Goal: Task Accomplishment & Management: Use online tool/utility

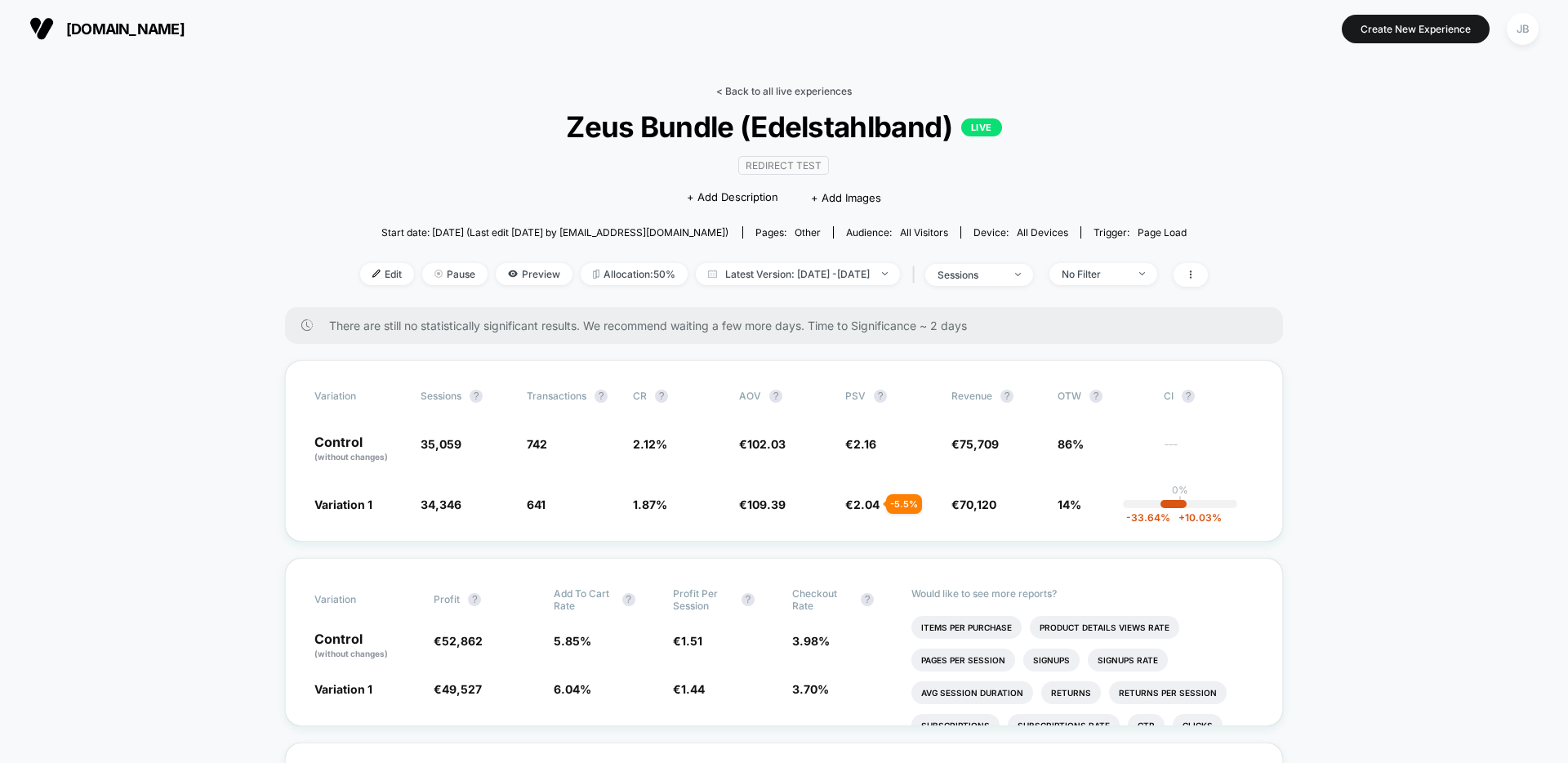
click at [734, 90] on link "< Back to all live experiences" at bounding box center [784, 91] width 136 height 12
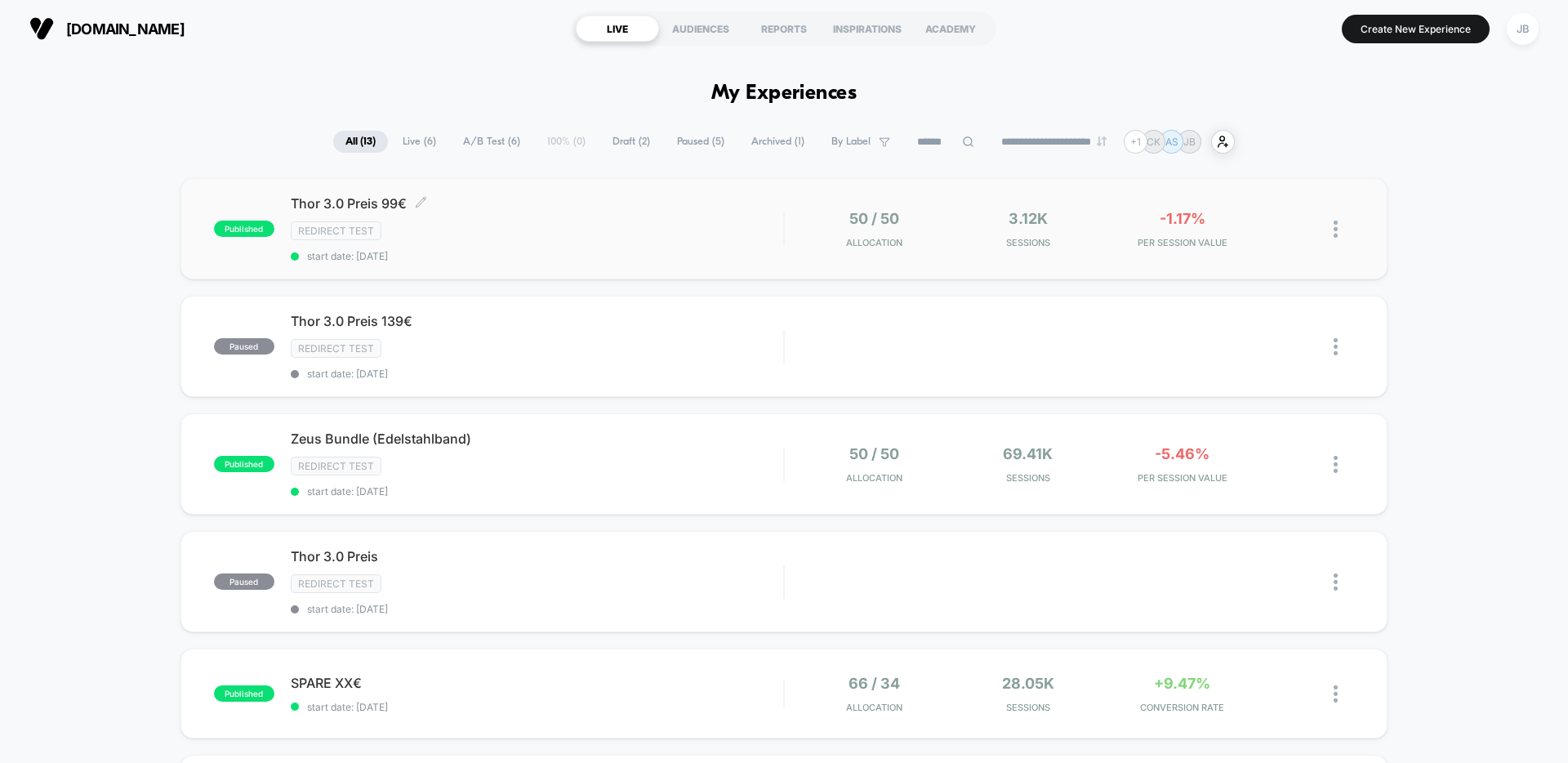
click at [472, 243] on div "Thor 3.0 Preis 99€ Click to edit experience details Click to edit experience de…" at bounding box center [536, 229] width 493 height 67
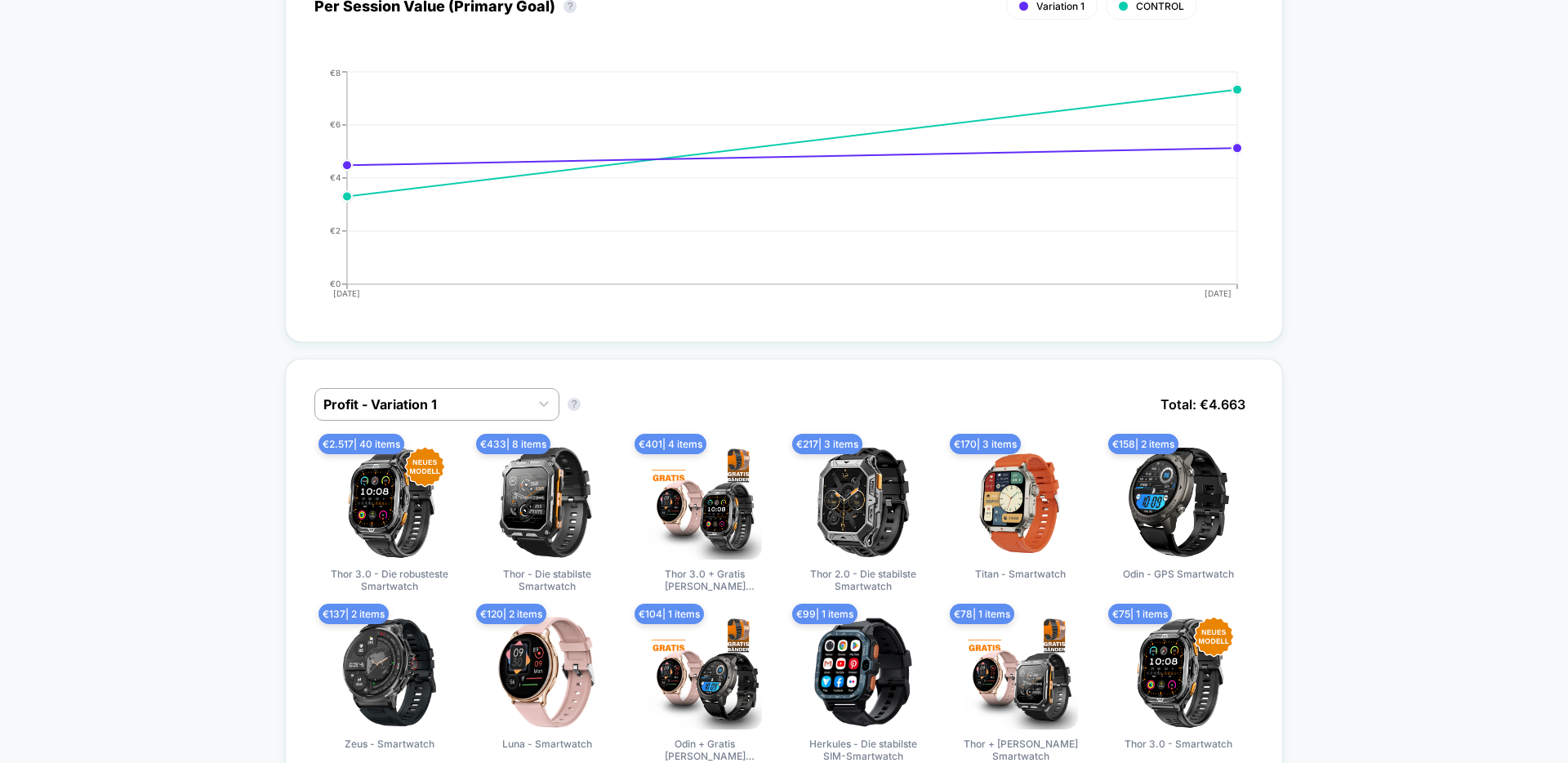
scroll to position [884, 0]
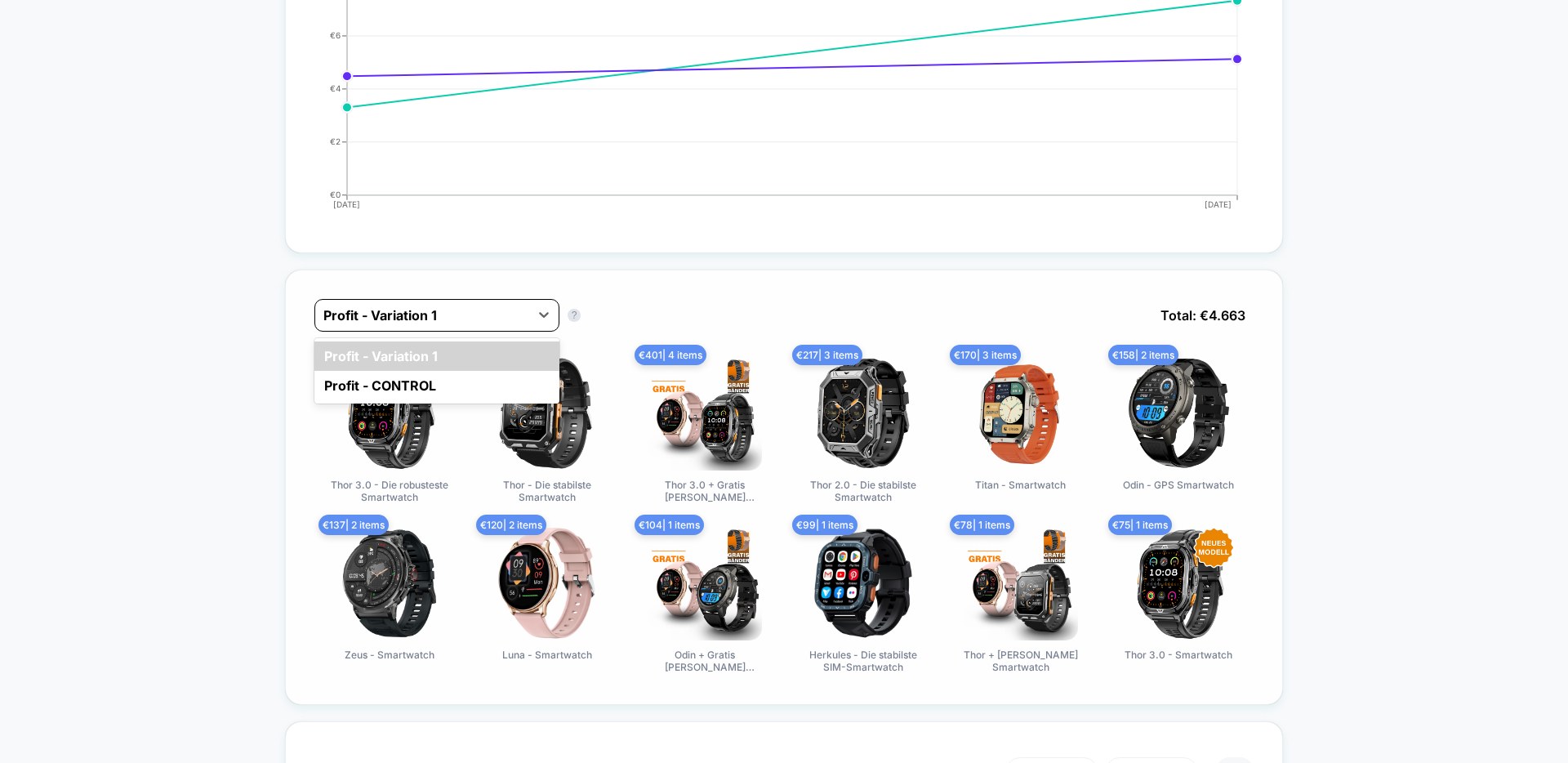
click at [490, 323] on div at bounding box center [422, 315] width 198 height 20
click at [425, 390] on div "Profit - CONTROL" at bounding box center [437, 385] width 245 height 29
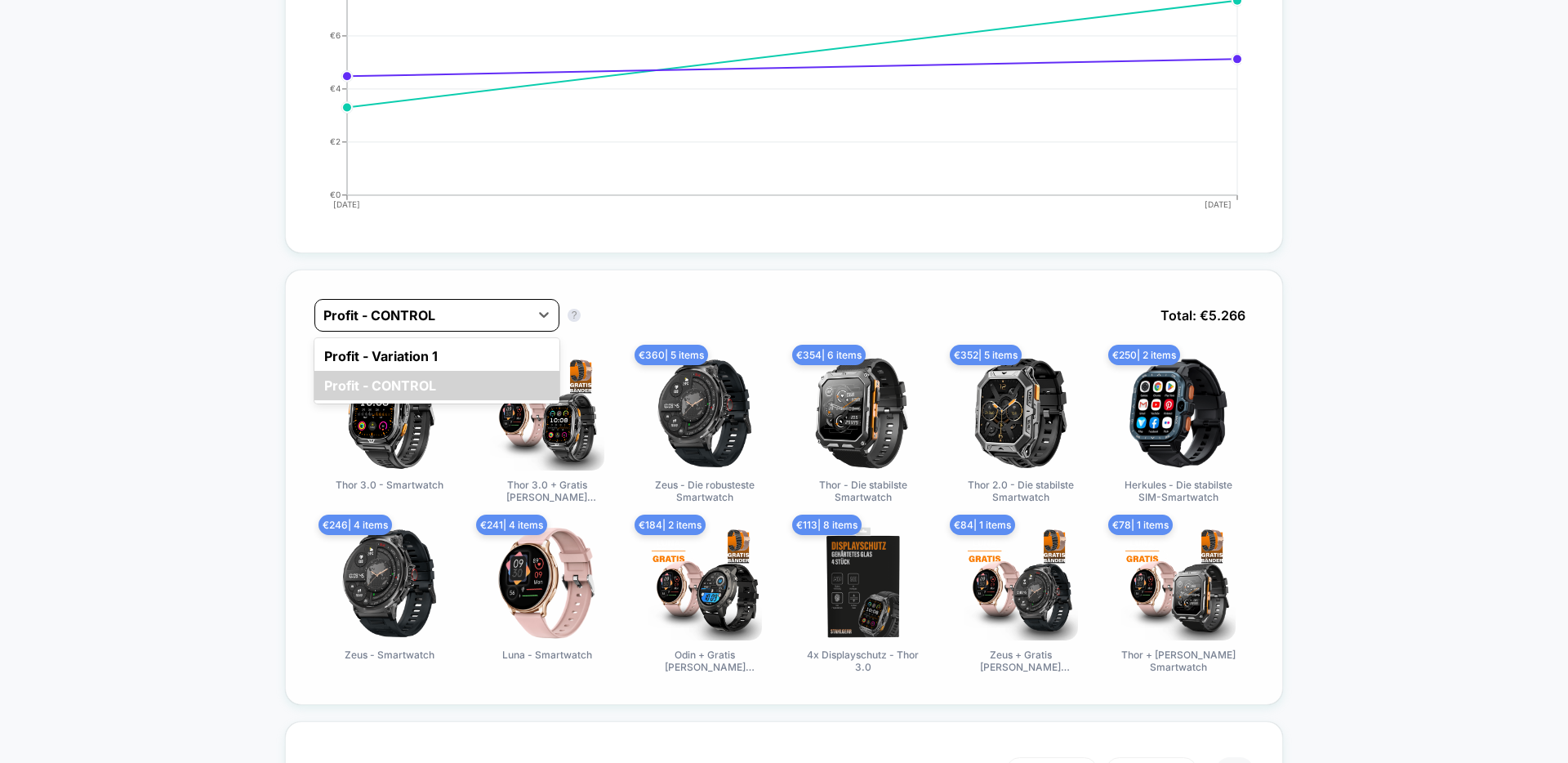
click at [442, 311] on div at bounding box center [422, 315] width 198 height 20
click at [410, 347] on div "Profit - Variation 1" at bounding box center [437, 356] width 245 height 29
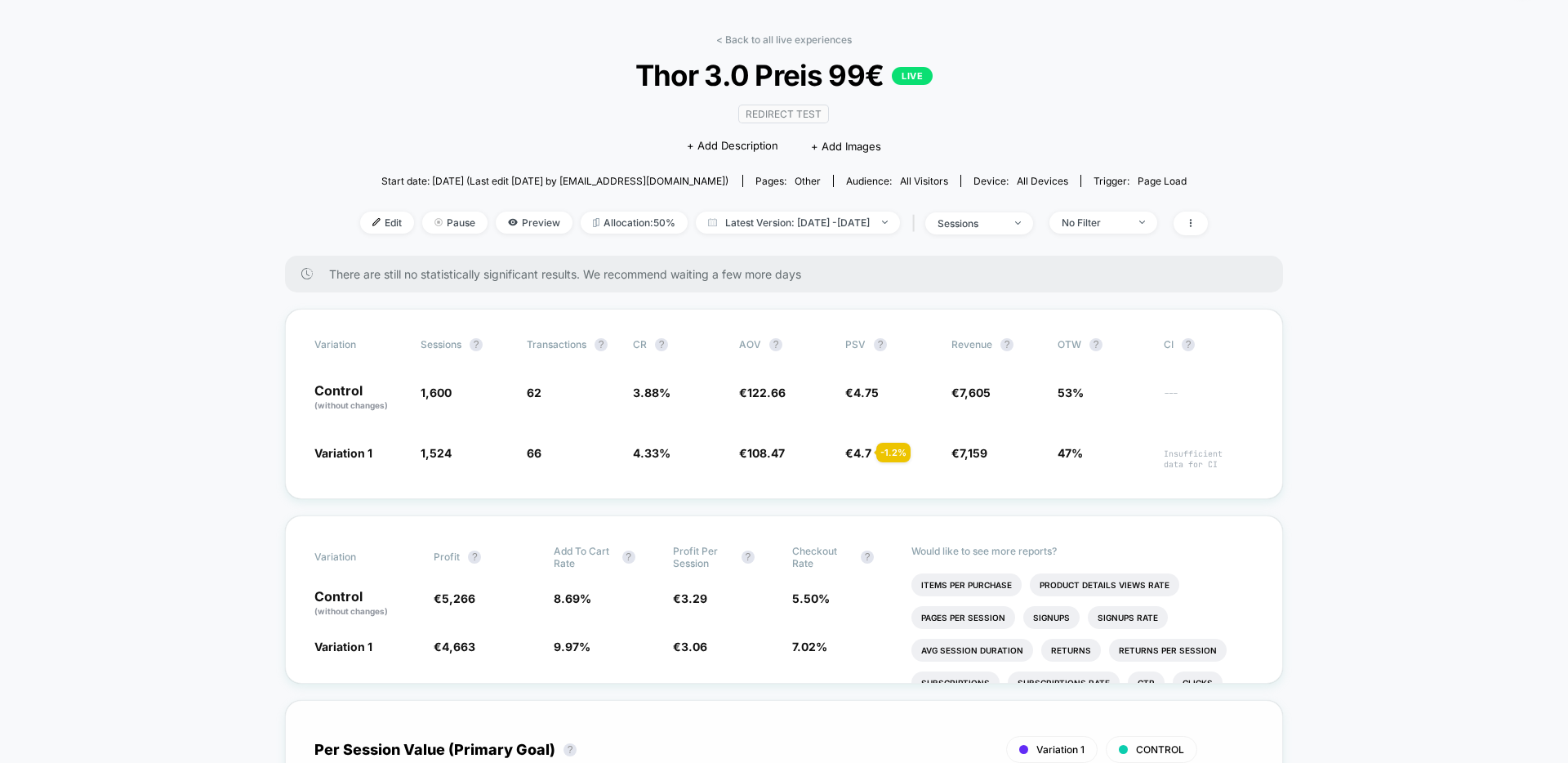
scroll to position [0, 0]
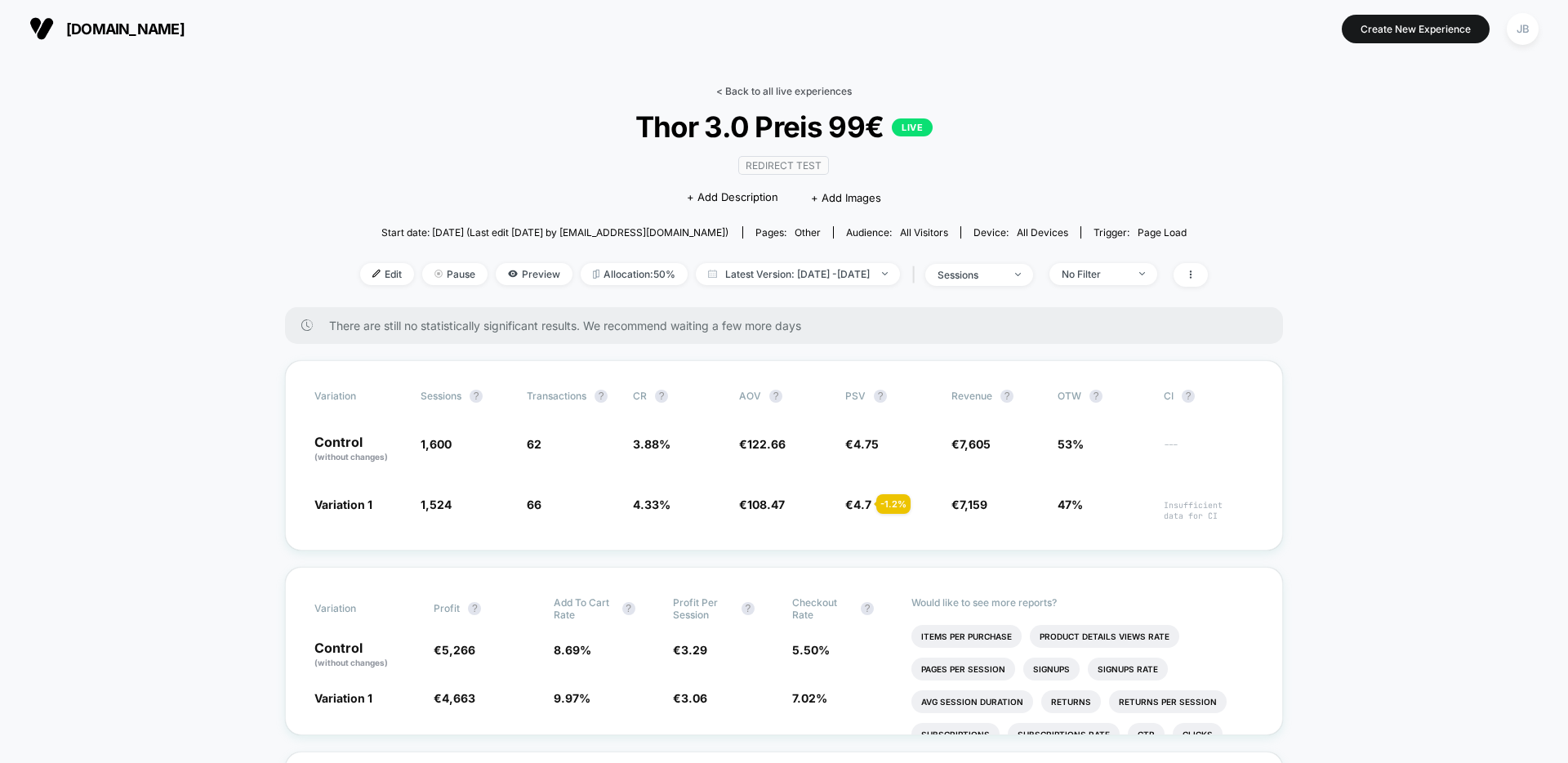
click at [787, 93] on link "< Back to all live experiences" at bounding box center [784, 91] width 136 height 12
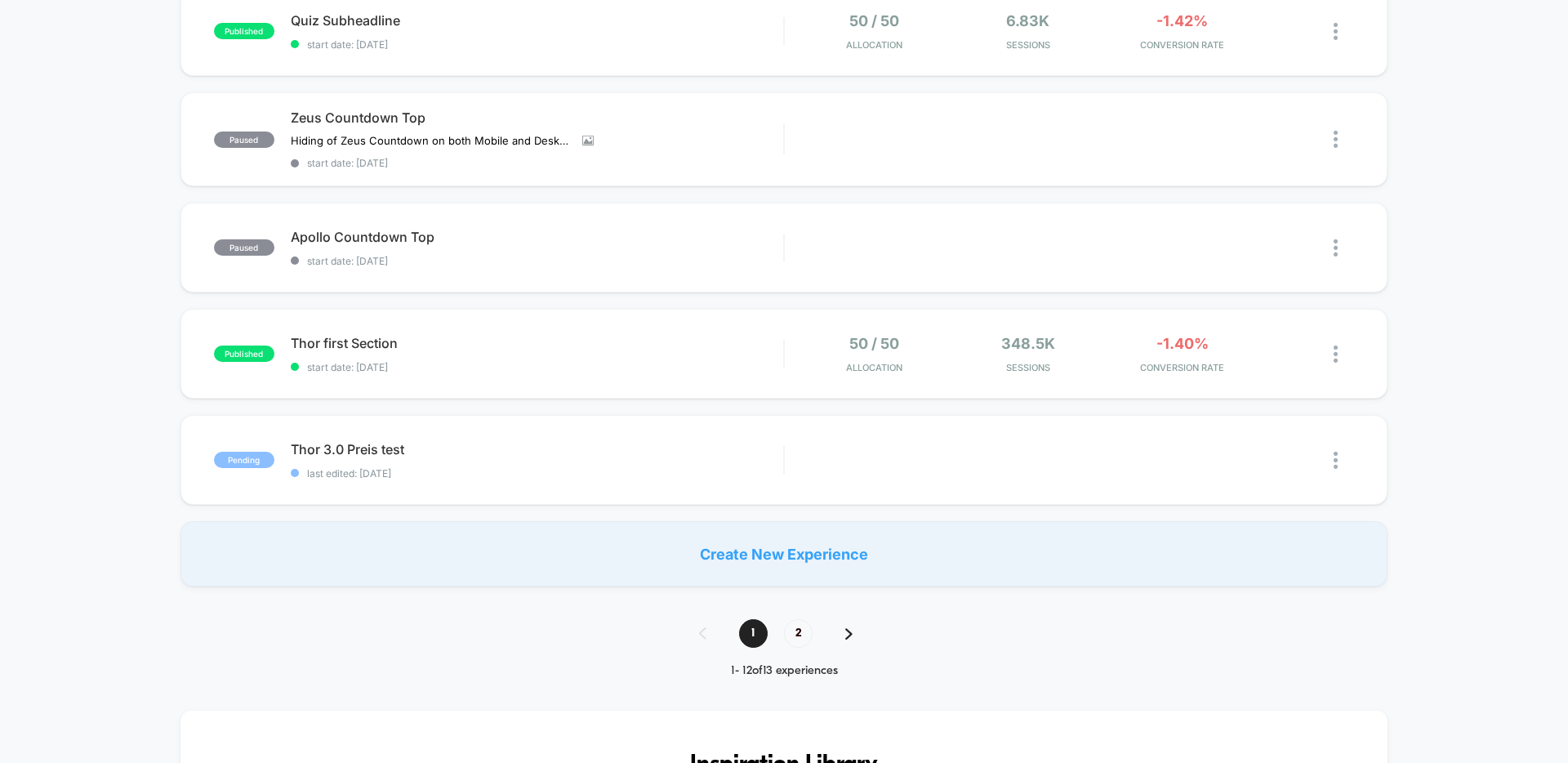
scroll to position [992, 0]
click at [807, 630] on span "2" at bounding box center [798, 635] width 28 height 28
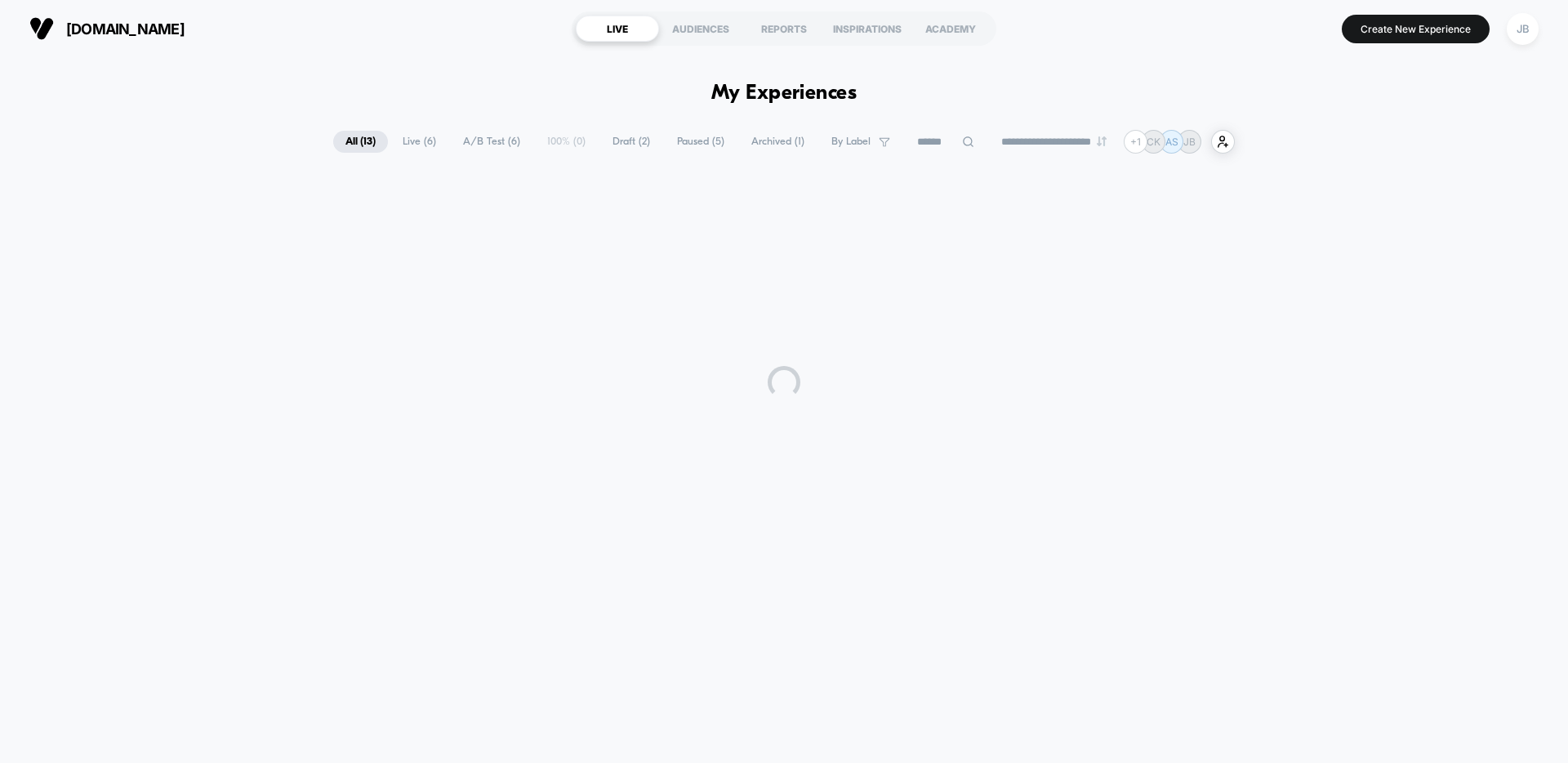
scroll to position [0, 0]
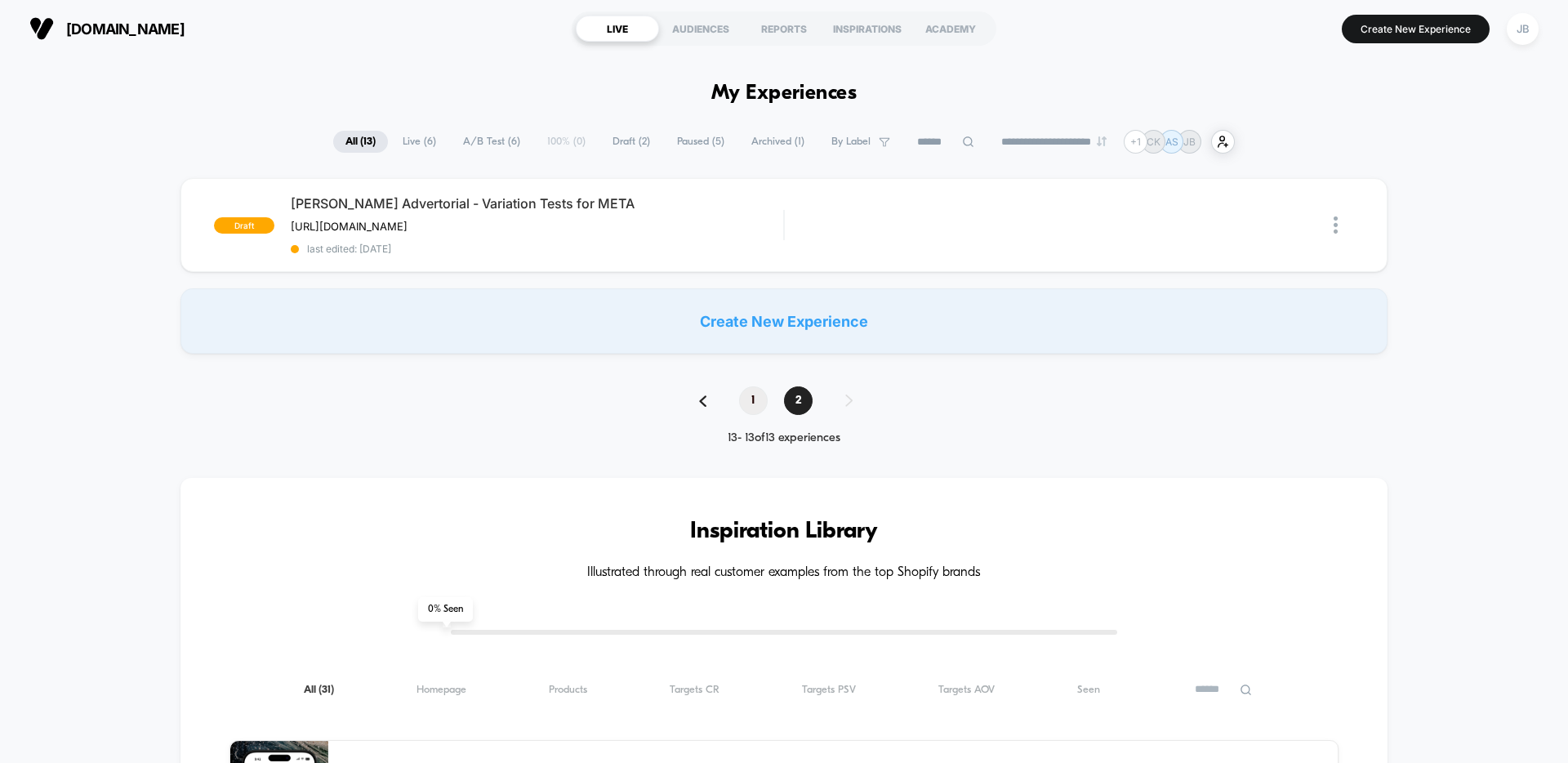
click at [745, 400] on span "1" at bounding box center [753, 400] width 28 height 28
